Goal: Task Accomplishment & Management: Manage account settings

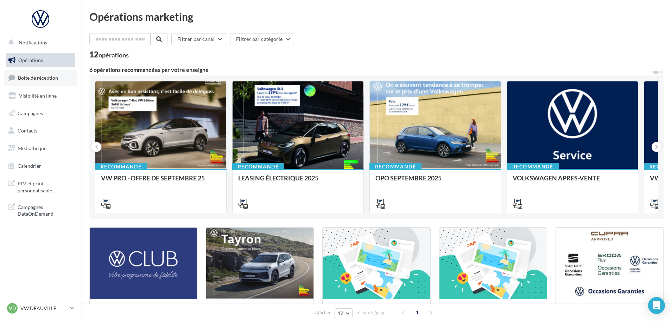
click at [48, 81] on span "Boîte de réception" at bounding box center [38, 78] width 40 height 6
click at [52, 312] on div "VD VW DEAUVILLE vw-touq-vau" at bounding box center [37, 308] width 60 height 11
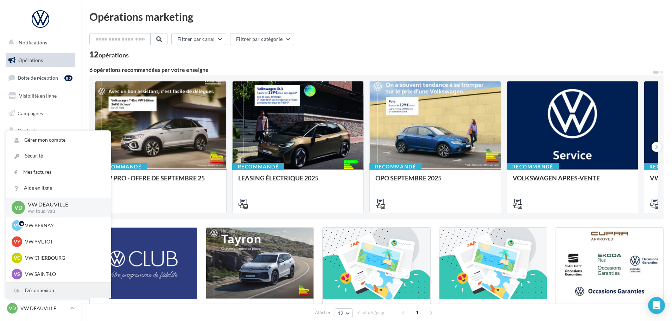
click at [55, 293] on div "Déconnexion" at bounding box center [58, 290] width 105 height 16
